Goal: Task Accomplishment & Management: Manage account settings

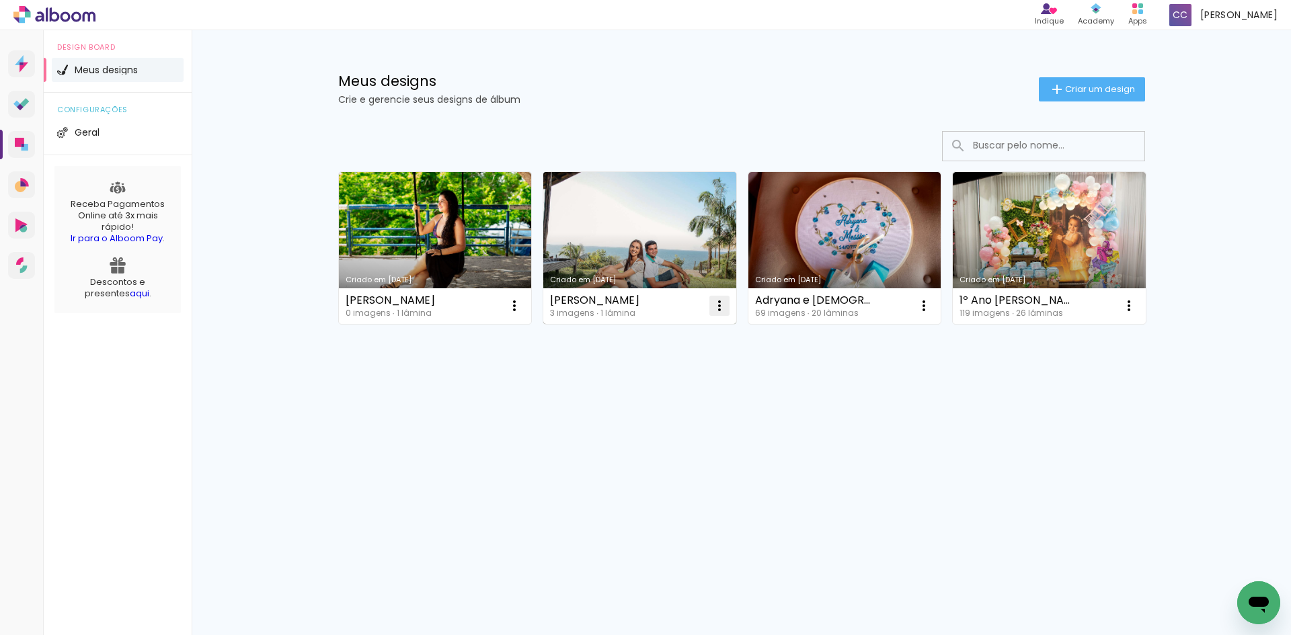
click at [522, 308] on iron-icon at bounding box center [514, 306] width 16 height 16
click at [644, 398] on span "Excluir" at bounding box center [643, 394] width 29 height 9
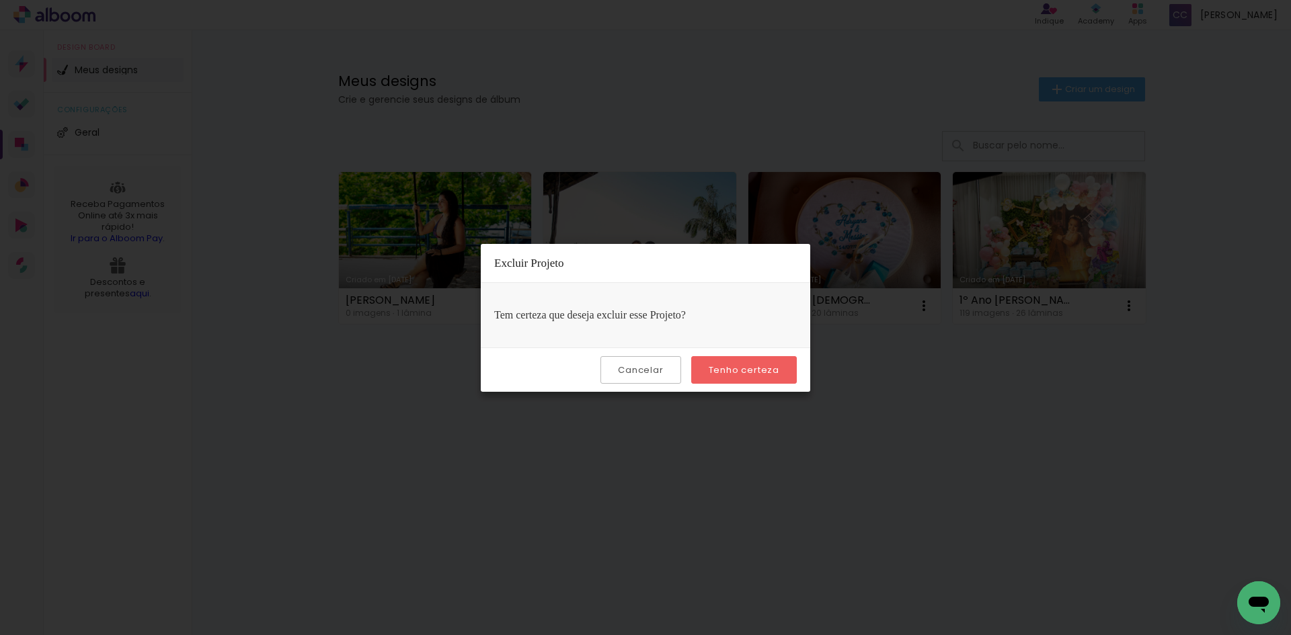
click at [0, 0] on slot "Tenho certeza" at bounding box center [0, 0] width 0 height 0
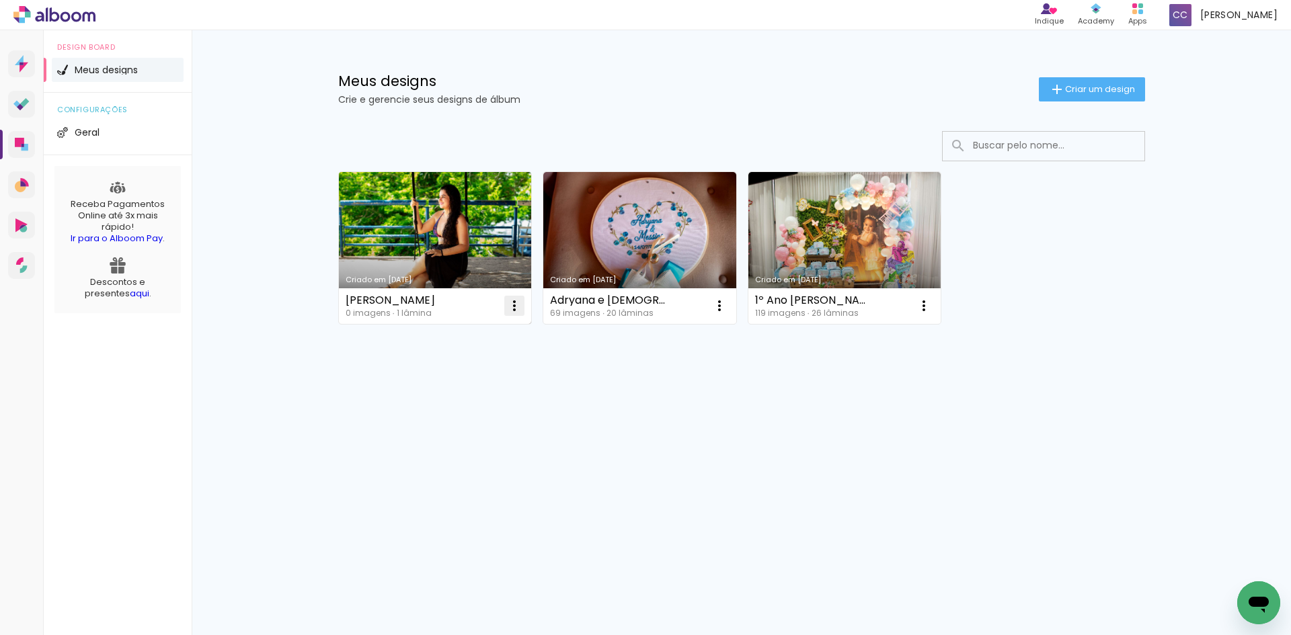
click at [514, 304] on iron-icon at bounding box center [514, 306] width 16 height 16
click at [444, 395] on span "Excluir" at bounding box center [438, 394] width 29 height 9
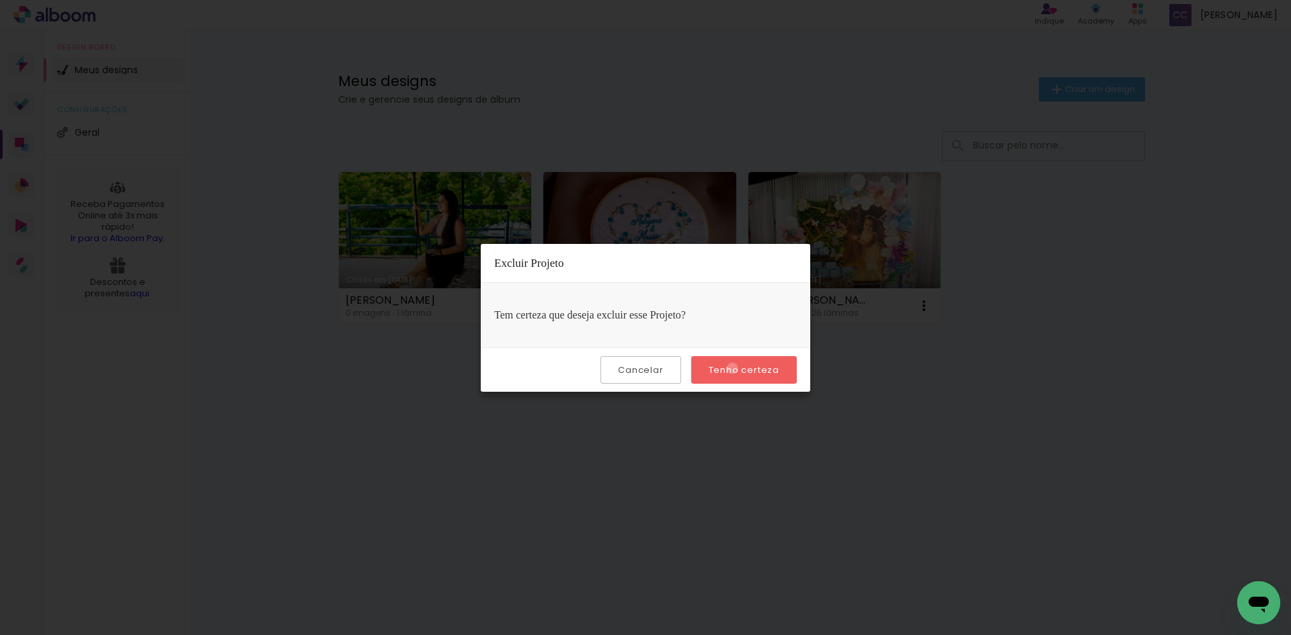
click at [0, 0] on slot "Tenho certeza" at bounding box center [0, 0] width 0 height 0
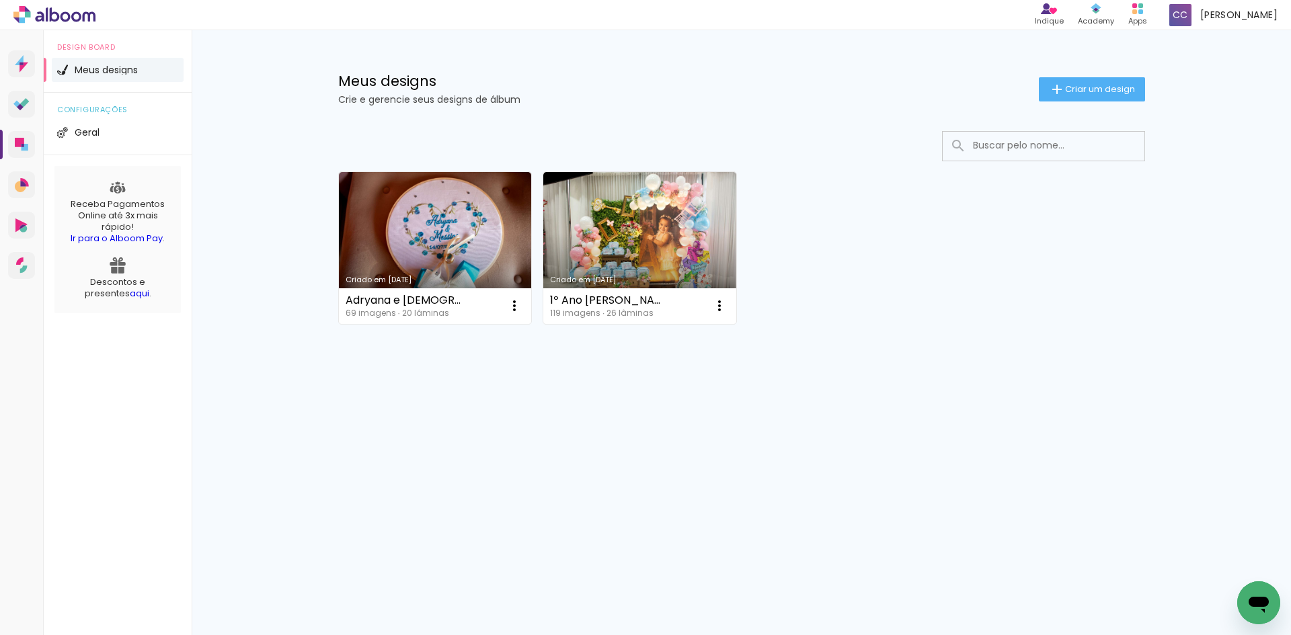
click at [972, 274] on div "Criado em [DATE] [PERSON_NAME] e Messias 69 imagens ∙ 20 lâminas Abrir Fazer um…" at bounding box center [741, 247] width 819 height 164
click at [892, 301] on div "Criado em [DATE] [PERSON_NAME] e Messias 69 imagens ∙ 20 lâminas Abrir Fazer um…" at bounding box center [741, 247] width 819 height 164
drag, startPoint x: 1245, startPoint y: 0, endPoint x: 894, endPoint y: 233, distance: 421.9
click at [894, 233] on div "Criado em [DATE] [PERSON_NAME] e Messias 69 imagens ∙ 20 lâminas Abrir Fazer um…" at bounding box center [741, 247] width 819 height 164
